Goal: Complete application form

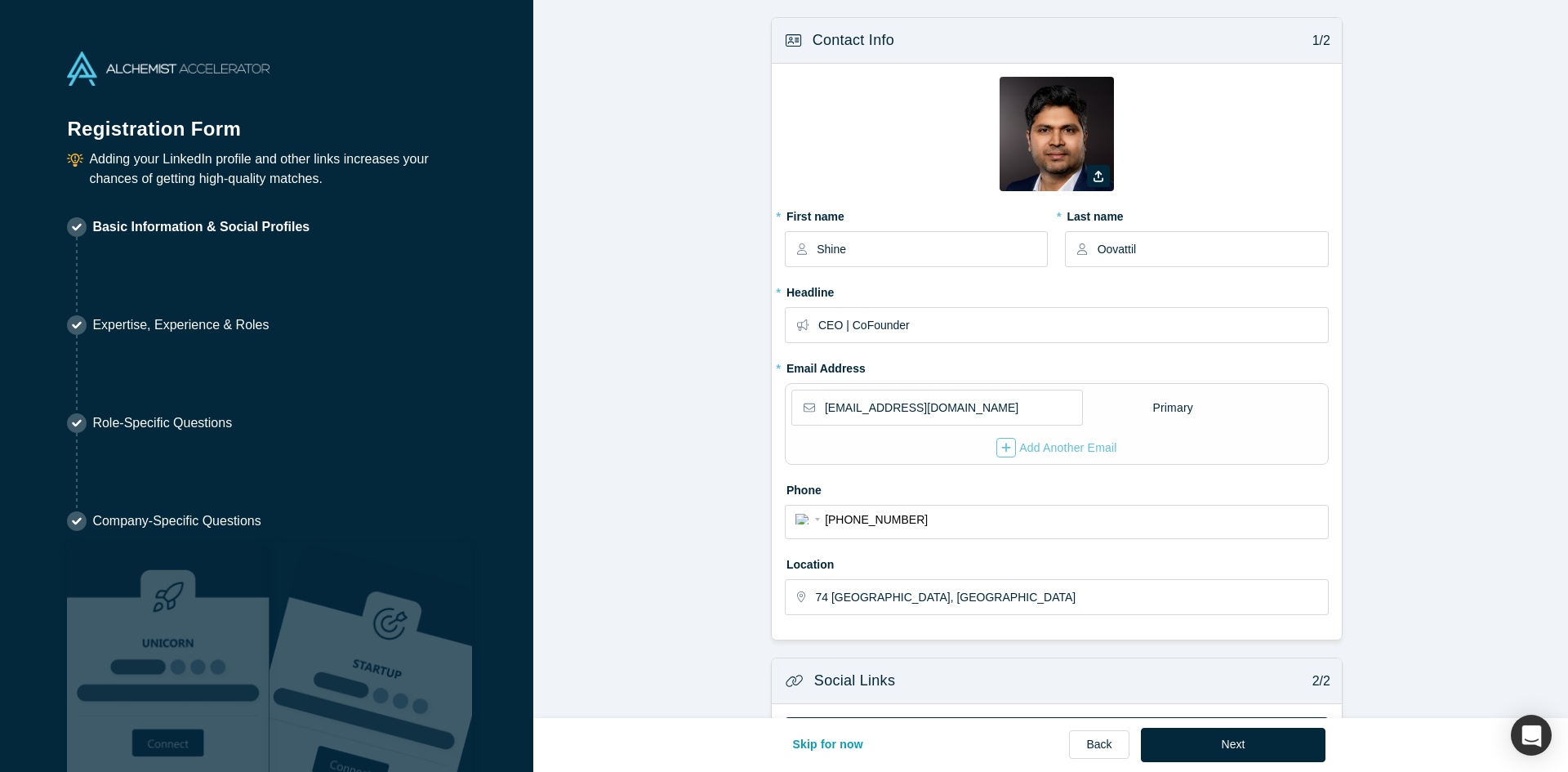
select select "DE"
